Goal: Task Accomplishment & Management: Use online tool/utility

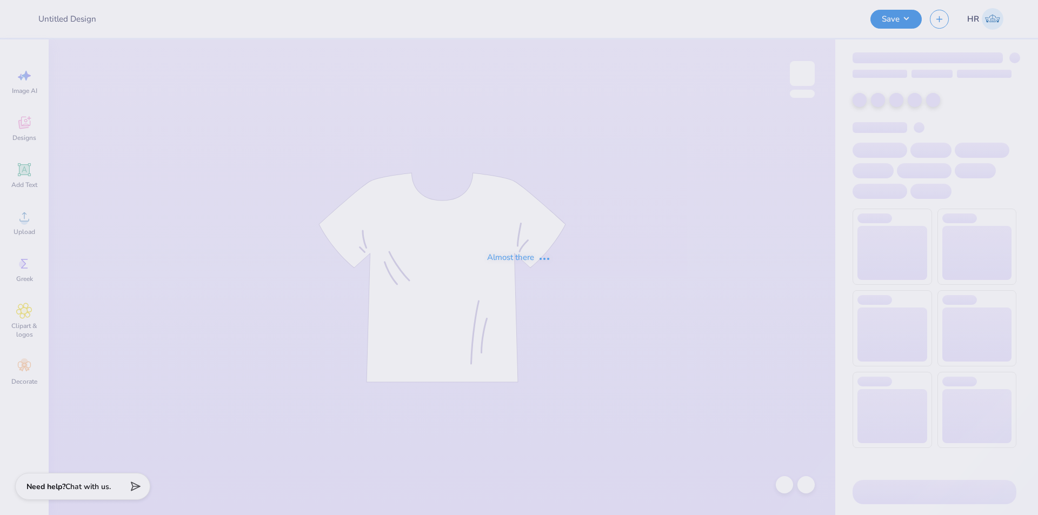
type input "Theta Philo Tanks"
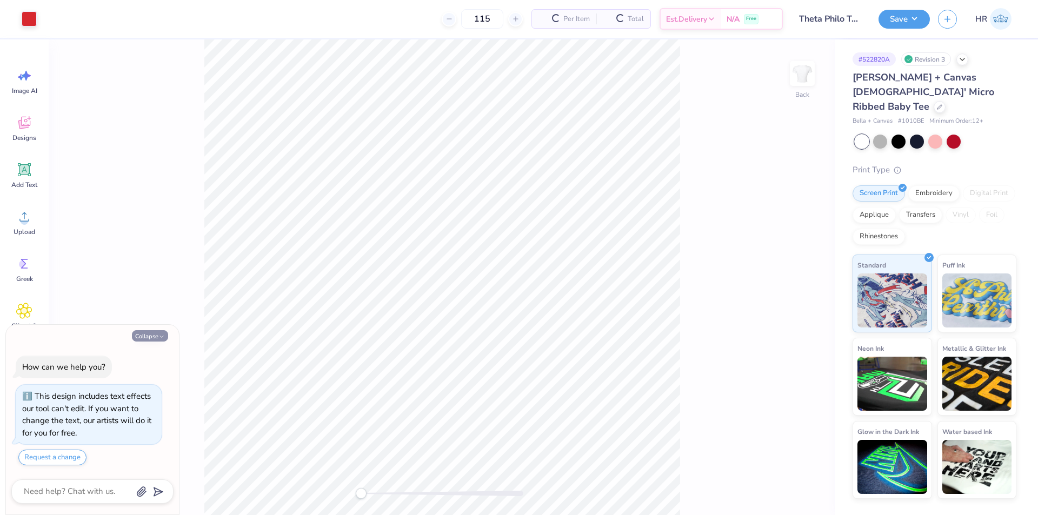
click at [165, 332] on button "Collapse" at bounding box center [150, 335] width 36 height 11
type textarea "x"
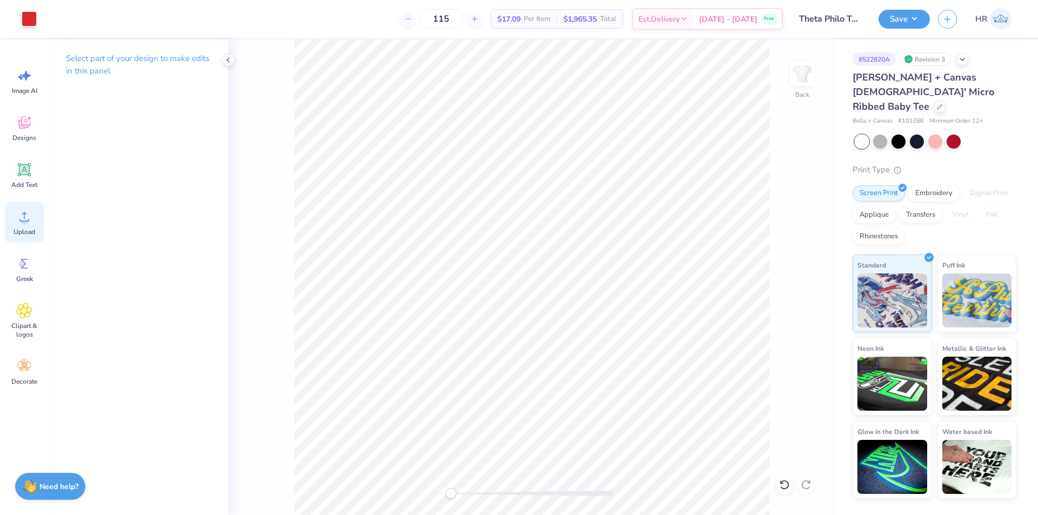
click at [30, 223] on icon at bounding box center [24, 217] width 16 height 16
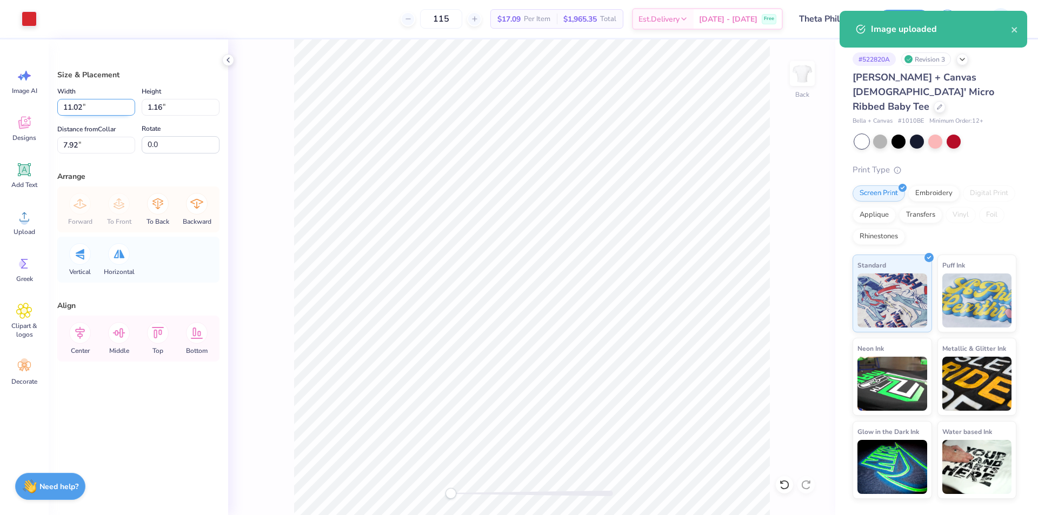
click at [87, 108] on input "11.02" at bounding box center [96, 107] width 78 height 17
type input "10.00"
type input "1.06"
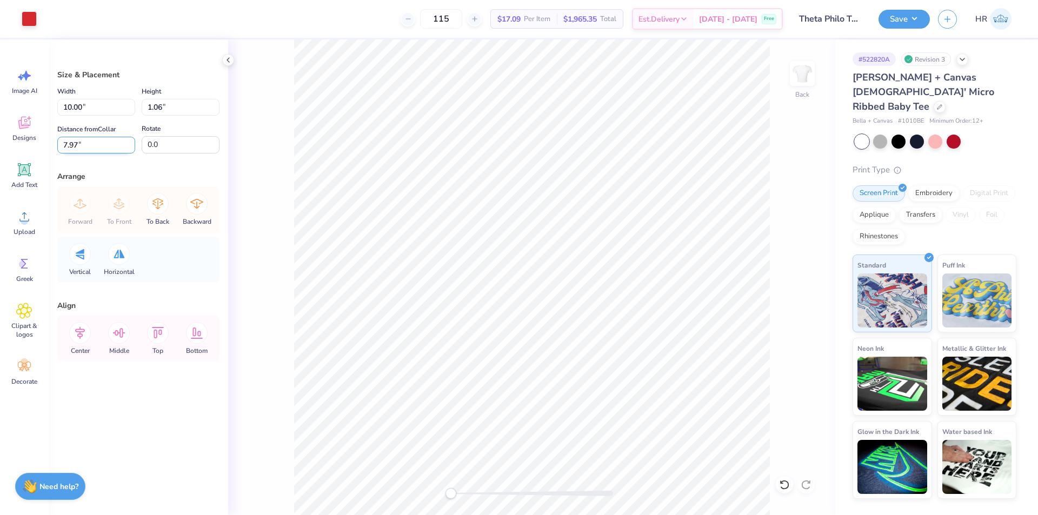
click at [112, 147] on input "7.97" at bounding box center [96, 145] width 78 height 17
type input "3"
click at [84, 335] on icon at bounding box center [80, 333] width 22 height 22
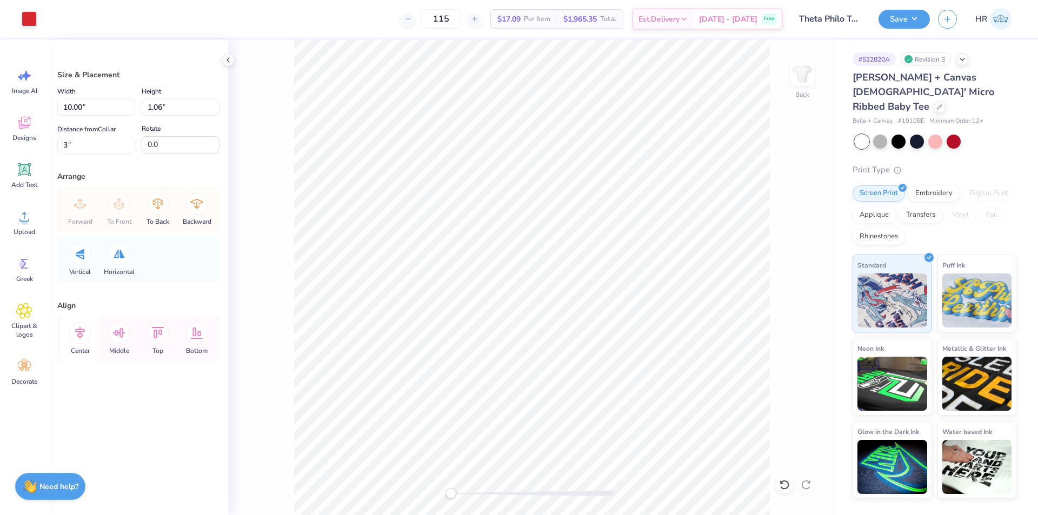
click at [84, 336] on icon at bounding box center [80, 333] width 22 height 22
drag, startPoint x: 72, startPoint y: 147, endPoint x: 22, endPoint y: 150, distance: 49.9
click at [23, 150] on div "Art colors 115 $17.09 Per Item $1,965.35 Total Est. Delivery [DATE] - [DATE] Fr…" at bounding box center [519, 257] width 1038 height 515
type input "2.50"
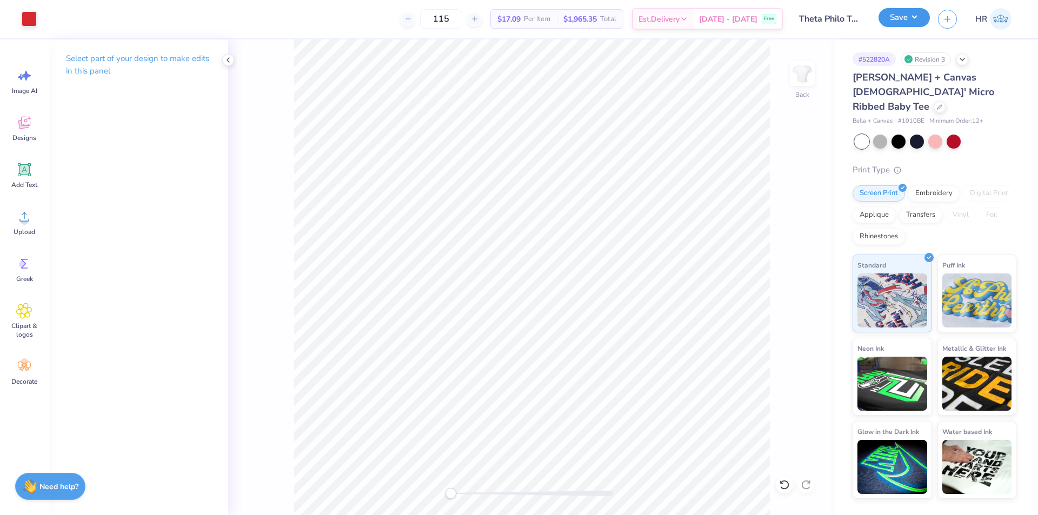
click at [915, 23] on button "Save" at bounding box center [904, 17] width 51 height 19
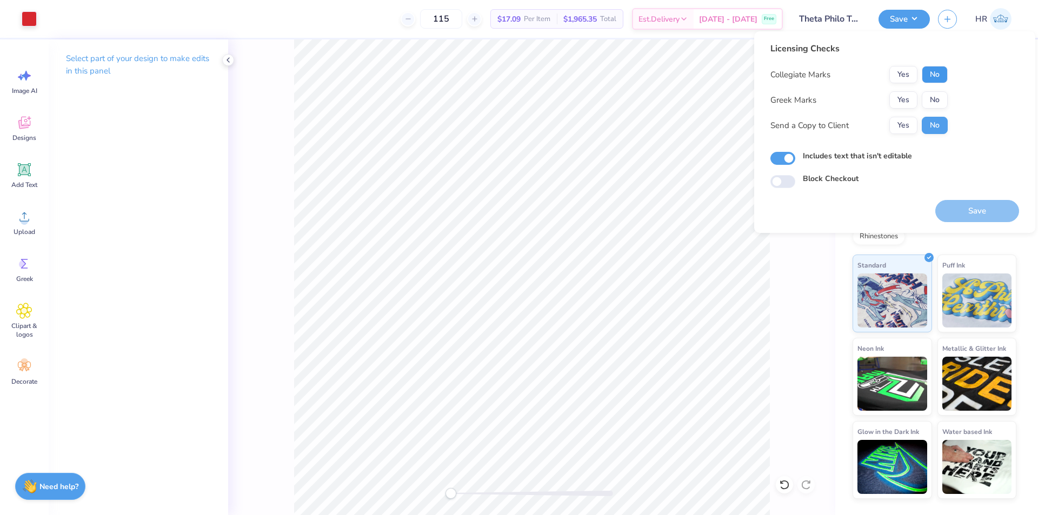
click at [931, 74] on button "No" at bounding box center [935, 74] width 26 height 17
click at [898, 94] on button "Yes" at bounding box center [904, 99] width 28 height 17
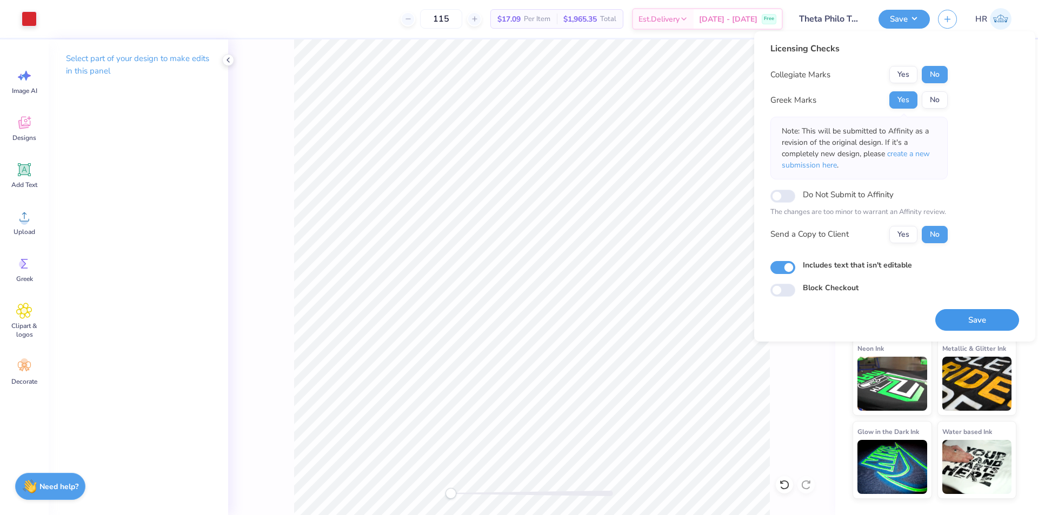
click at [973, 319] on button "Save" at bounding box center [978, 320] width 84 height 22
